Goal: Use online tool/utility: Use online tool/utility

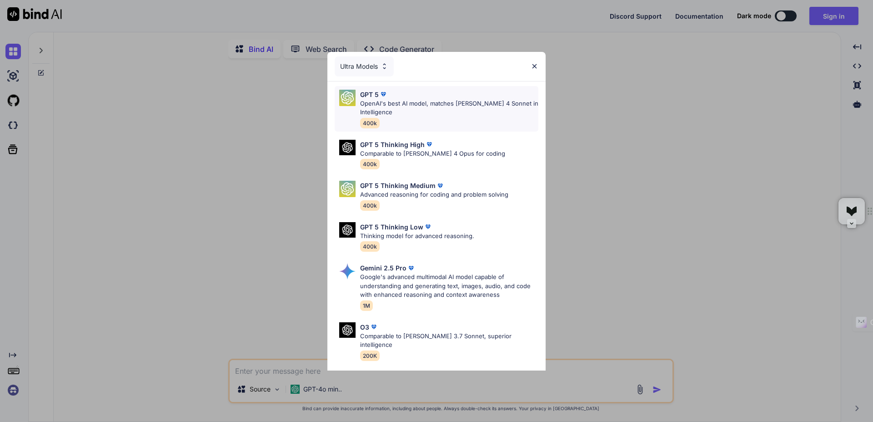
click at [444, 103] on p "OpenAI's best AI model, matches [PERSON_NAME] 4 Sonnet in Intelligence" at bounding box center [449, 108] width 178 height 18
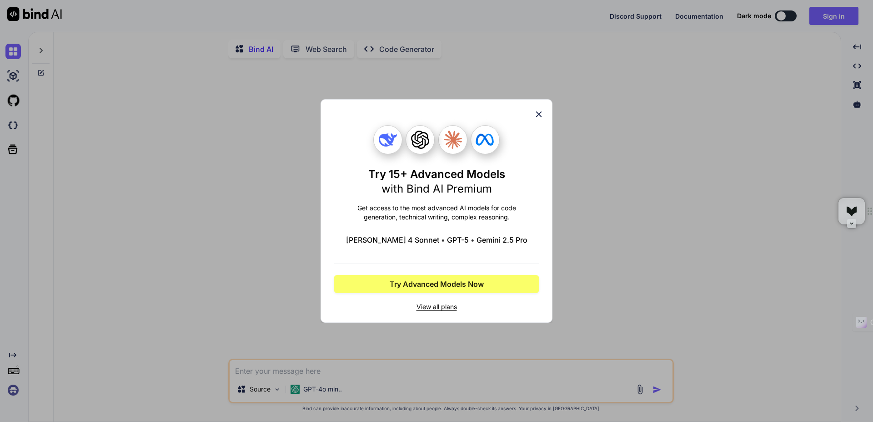
type textarea "x"
click at [14, 389] on div "Try 15+ Advanced Models with Bind AI Premium Get access to the most advanced AI…" at bounding box center [436, 211] width 873 height 422
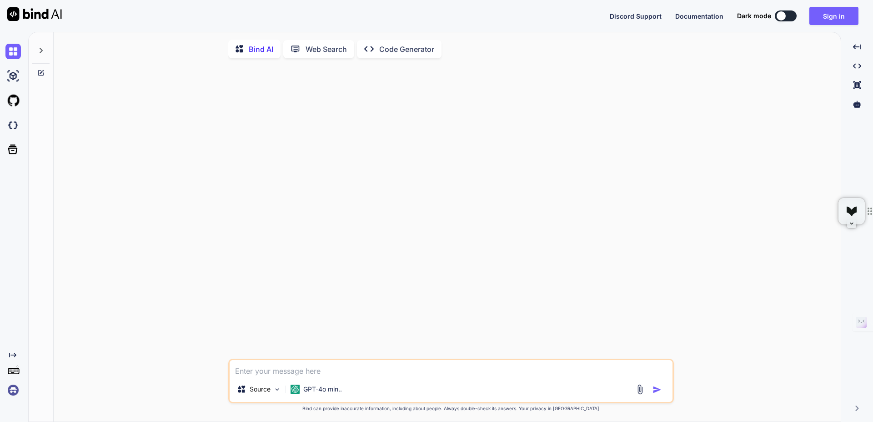
click at [14, 389] on img at bounding box center [12, 389] width 15 height 15
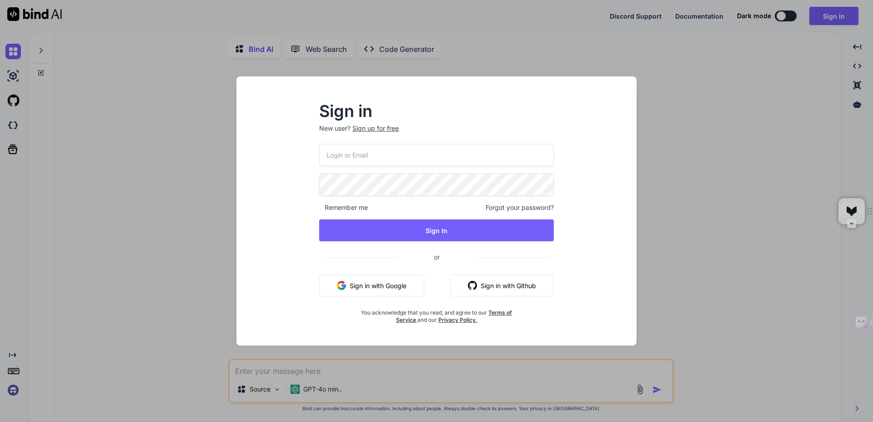
click at [370, 158] on input "email" at bounding box center [436, 155] width 235 height 22
click at [319, 155] on protonpass-control-ca90 at bounding box center [319, 154] width 0 height 9
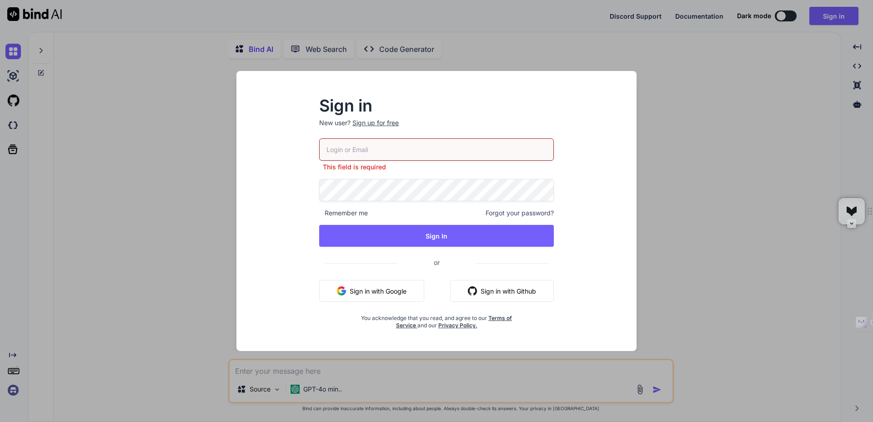
type input "[EMAIL_ADDRESS][DOMAIN_NAME]"
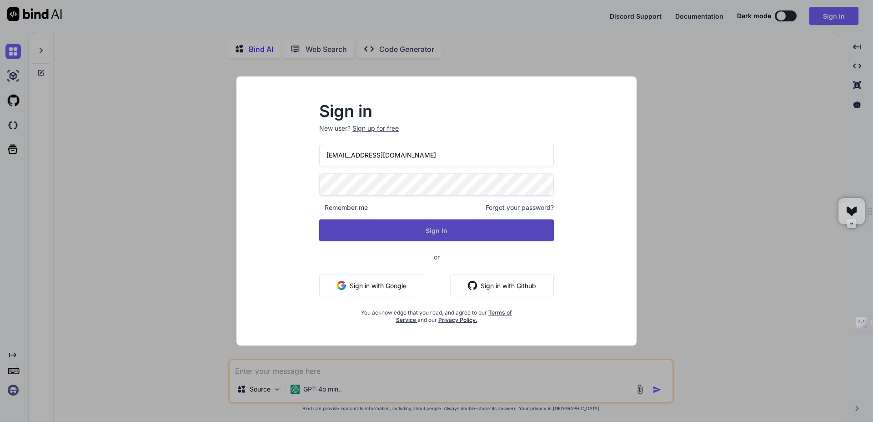
click at [363, 237] on button "Sign In" at bounding box center [436, 230] width 235 height 22
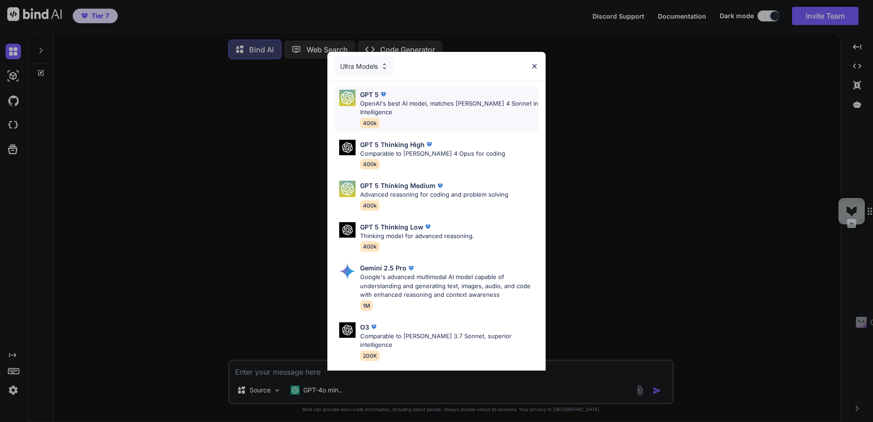
click at [421, 104] on p "OpenAI's best AI model, matches [PERSON_NAME] 4 Sonnet in Intelligence" at bounding box center [449, 108] width 178 height 18
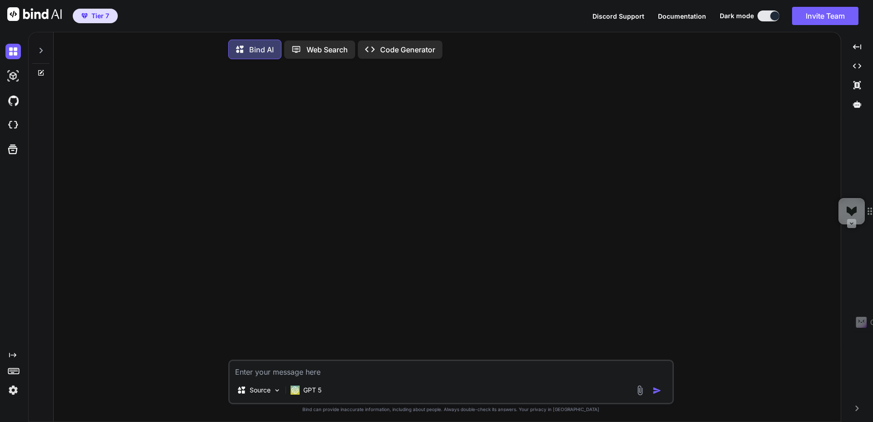
click at [279, 371] on textarea at bounding box center [451, 369] width 443 height 16
type textarea "I"
paste textarea "Cool I need for that post 7 picture quotes (in the chat) rated from 1-10 and te…"
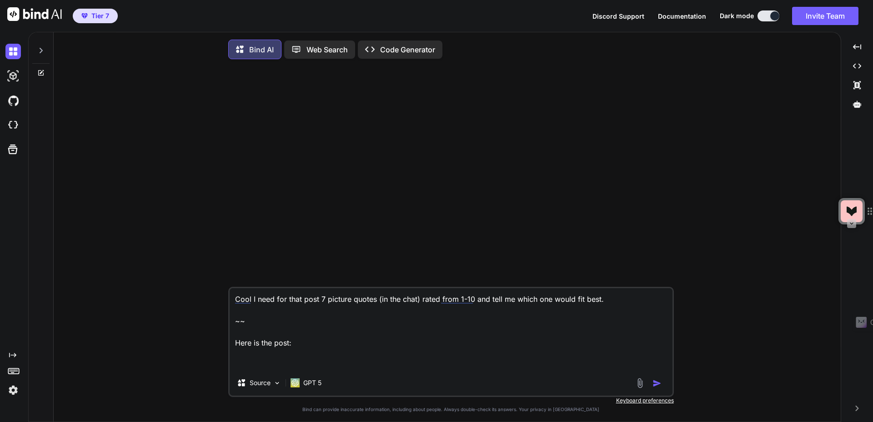
paste textarea "Lore ipsumdolo sitamet con adi elit sedd. Eius tempor inc utlab etdolor magnaal…"
type textarea "Lore I dolo sit amet cons 1 adipisc elitse (do eiu temp) incid utla 6-05 etd ma…"
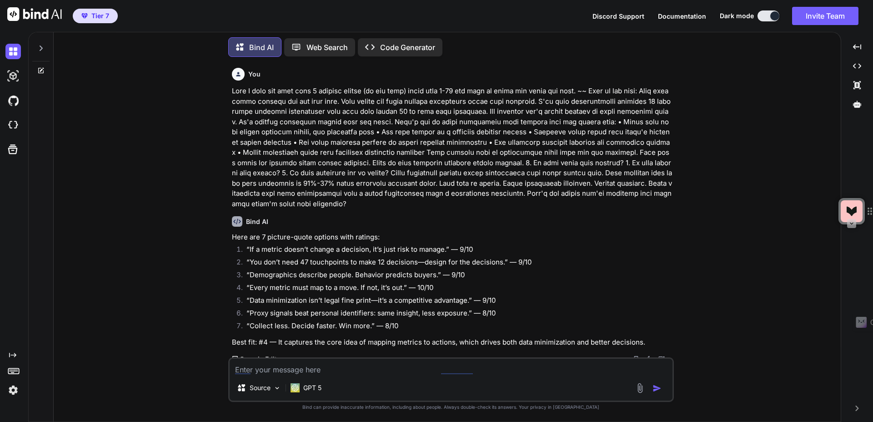
scroll to position [6, 0]
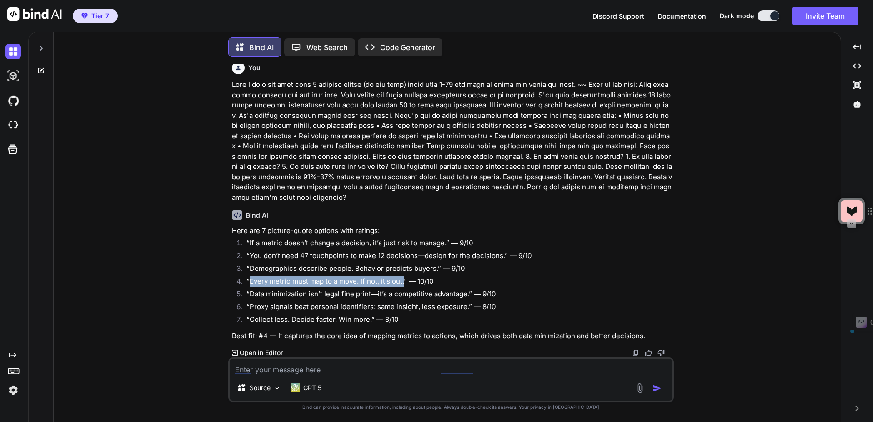
drag, startPoint x: 250, startPoint y: 280, endPoint x: 409, endPoint y: 298, distance: 160.6
click at [406, 285] on p "“Every metric must map to a move. If not, it’s out.” — 10/10" at bounding box center [459, 281] width 426 height 10
copy p "Every metric must map to a move. If not, it’s out."
click at [321, 372] on textarea at bounding box center [451, 366] width 443 height 16
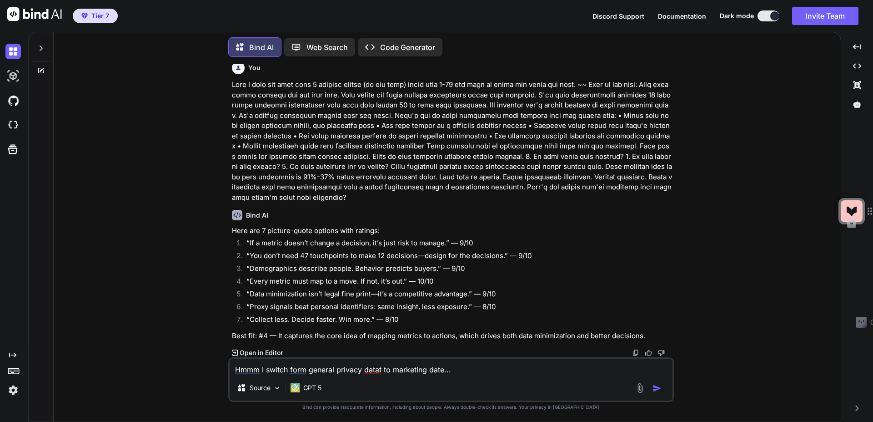
click at [381, 368] on textarea "Hmmm I switch form general privacy datat to marketing date..." at bounding box center [451, 366] width 443 height 16
click at [442, 370] on textarea "Hmmm I switch form general privacy data to marketing date..." at bounding box center [451, 366] width 443 height 16
click at [468, 363] on textarea "Hmmm I switch form general privacy data to marketing data..." at bounding box center [451, 366] width 443 height 16
click at [465, 369] on textarea "Hmmm I switch form general privacy data to marketing data..." at bounding box center [451, 366] width 443 height 16
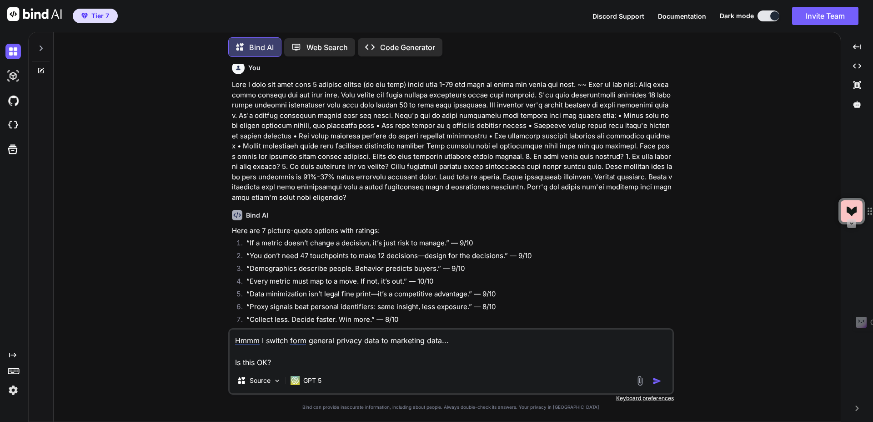
type textarea "Hmmm I switch form general privacy data to marketing data... Is this OK?"
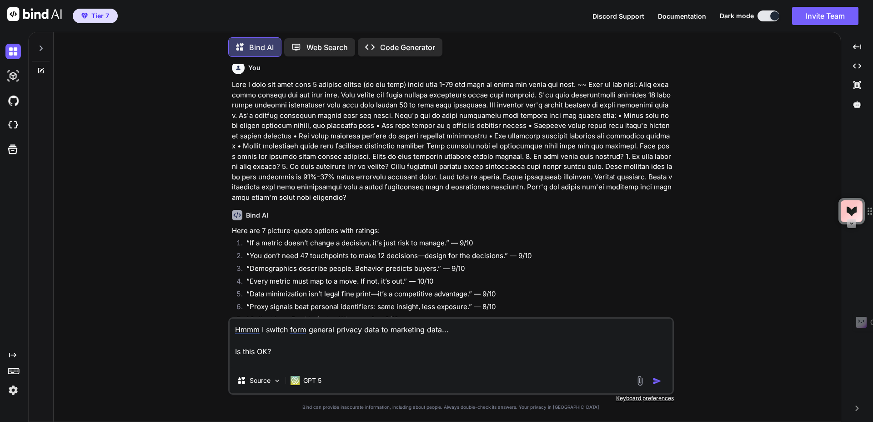
click at [312, 352] on textarea "Hmmm I switch form general privacy data to marketing data... Is this OK?" at bounding box center [451, 342] width 443 height 49
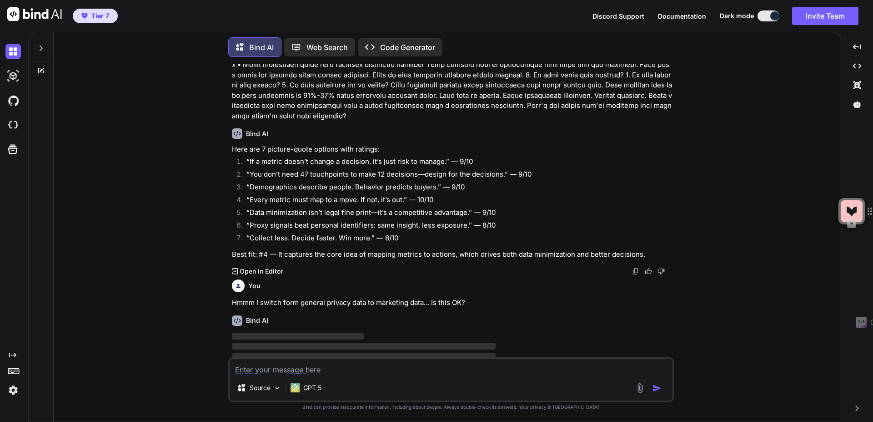
scroll to position [103, 0]
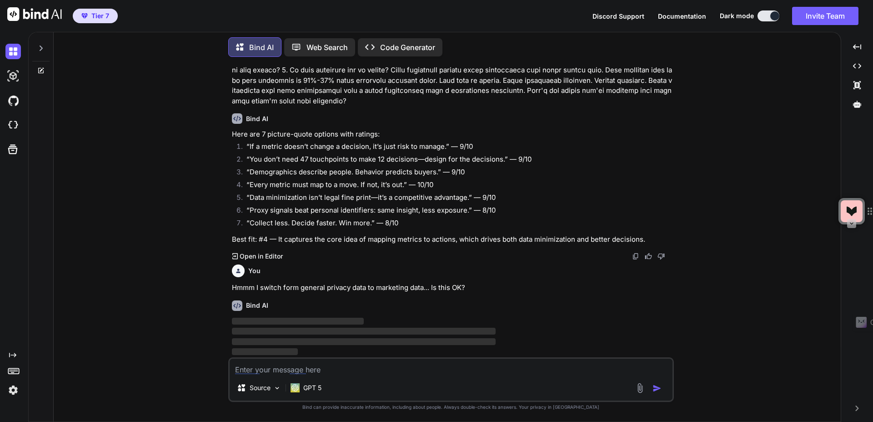
click at [329, 372] on textarea at bounding box center [451, 366] width 443 height 16
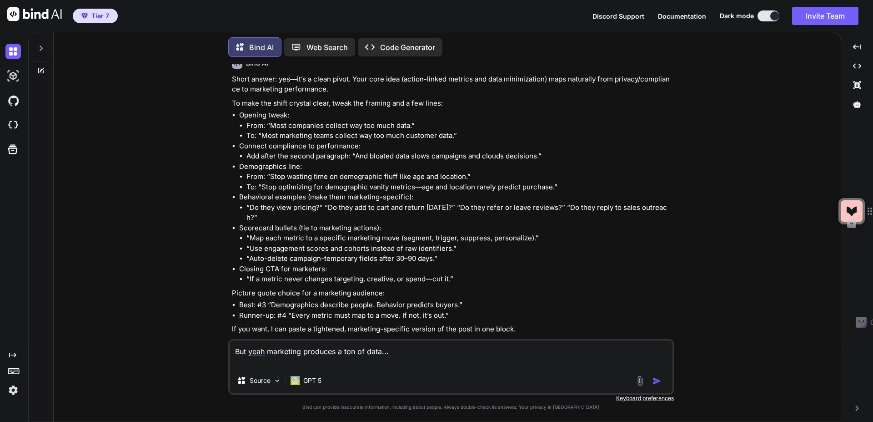
scroll to position [357, 0]
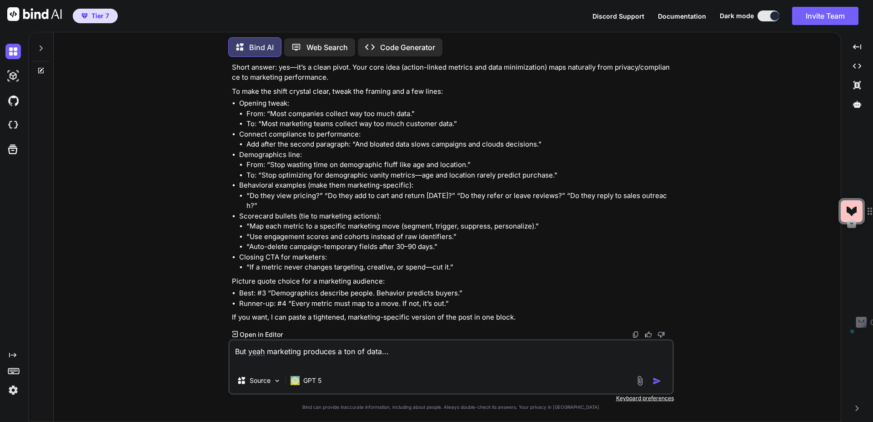
drag, startPoint x: 407, startPoint y: 356, endPoint x: 220, endPoint y: 352, distance: 186.9
click at [220, 352] on div "You Bind AI Here are 7 picture-quote options with ratings: “If a metric doesn’t…" at bounding box center [451, 242] width 780 height 357
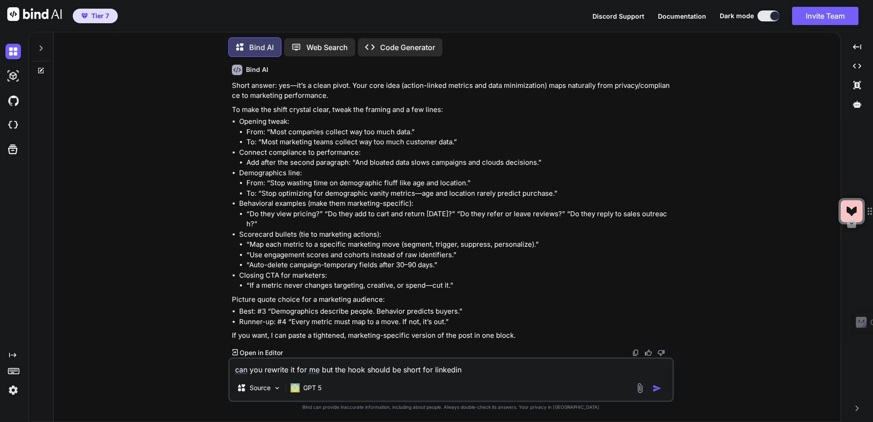
type textarea "can you rewrite it for me but the hook should be short for linkedin!"
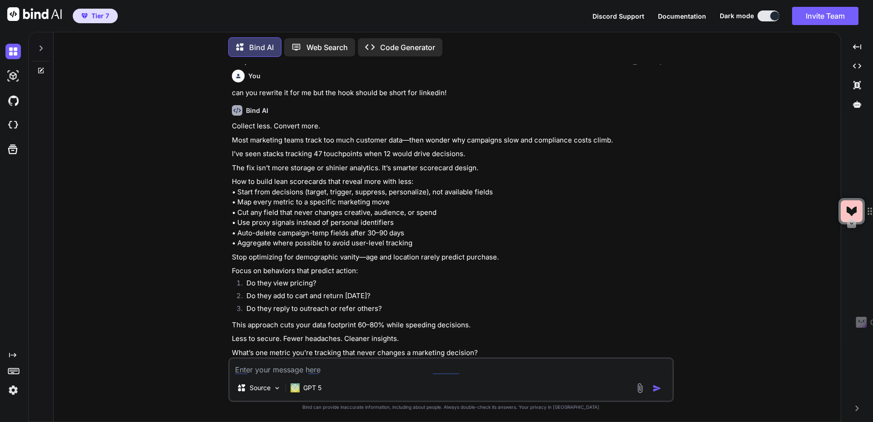
scroll to position [646, 0]
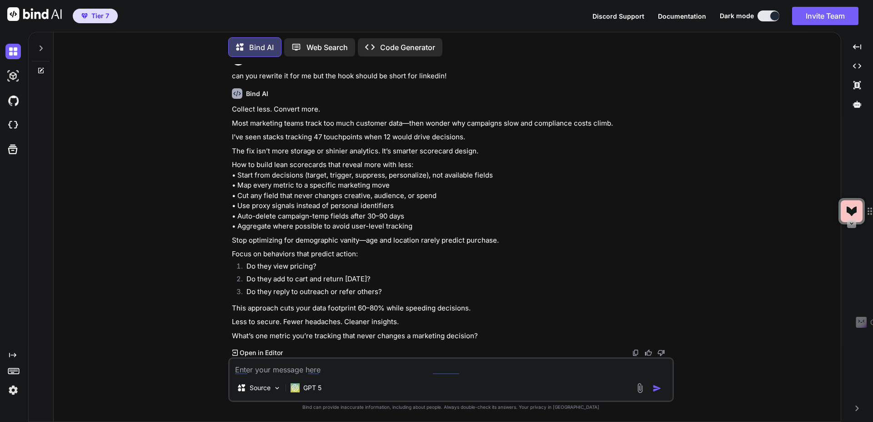
click at [345, 368] on textarea at bounding box center [451, 366] width 443 height 16
type textarea "Now get rid of the em dashes"
